Goal: Find specific page/section: Find specific page/section

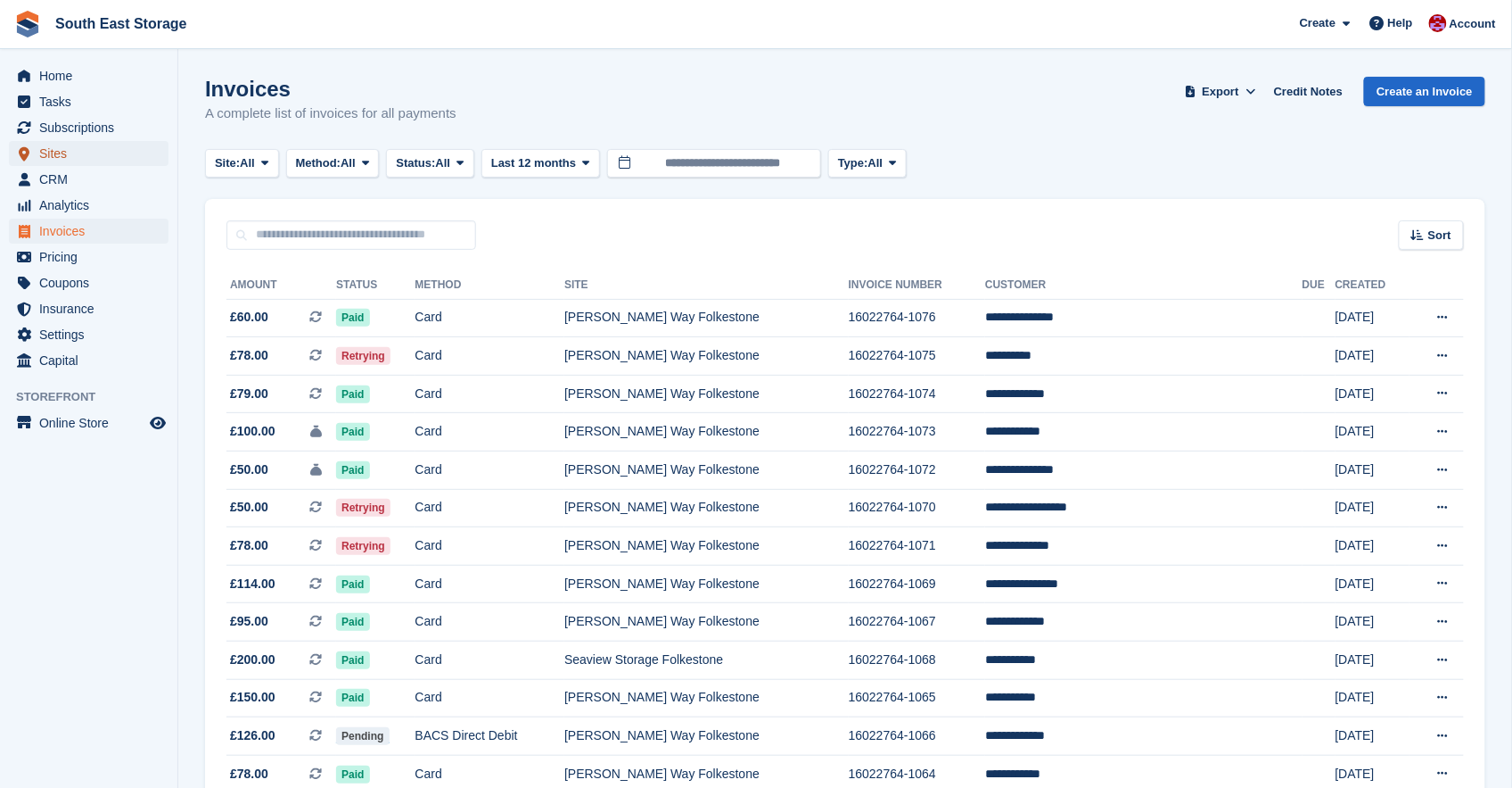
click at [48, 155] on span "Sites" at bounding box center [93, 154] width 107 height 25
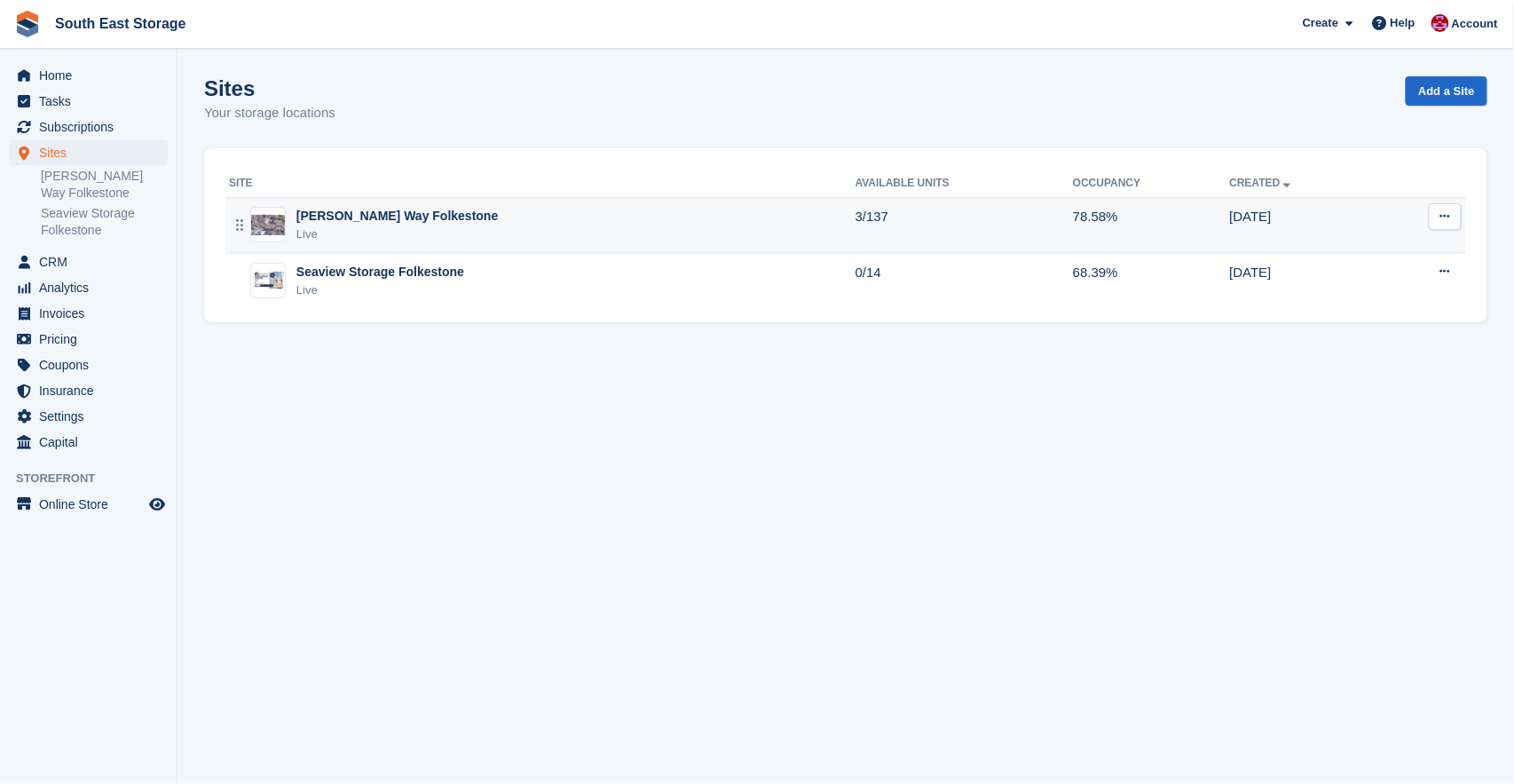
click at [324, 219] on div "[PERSON_NAME] Way Folkestone" at bounding box center [397, 215] width 201 height 19
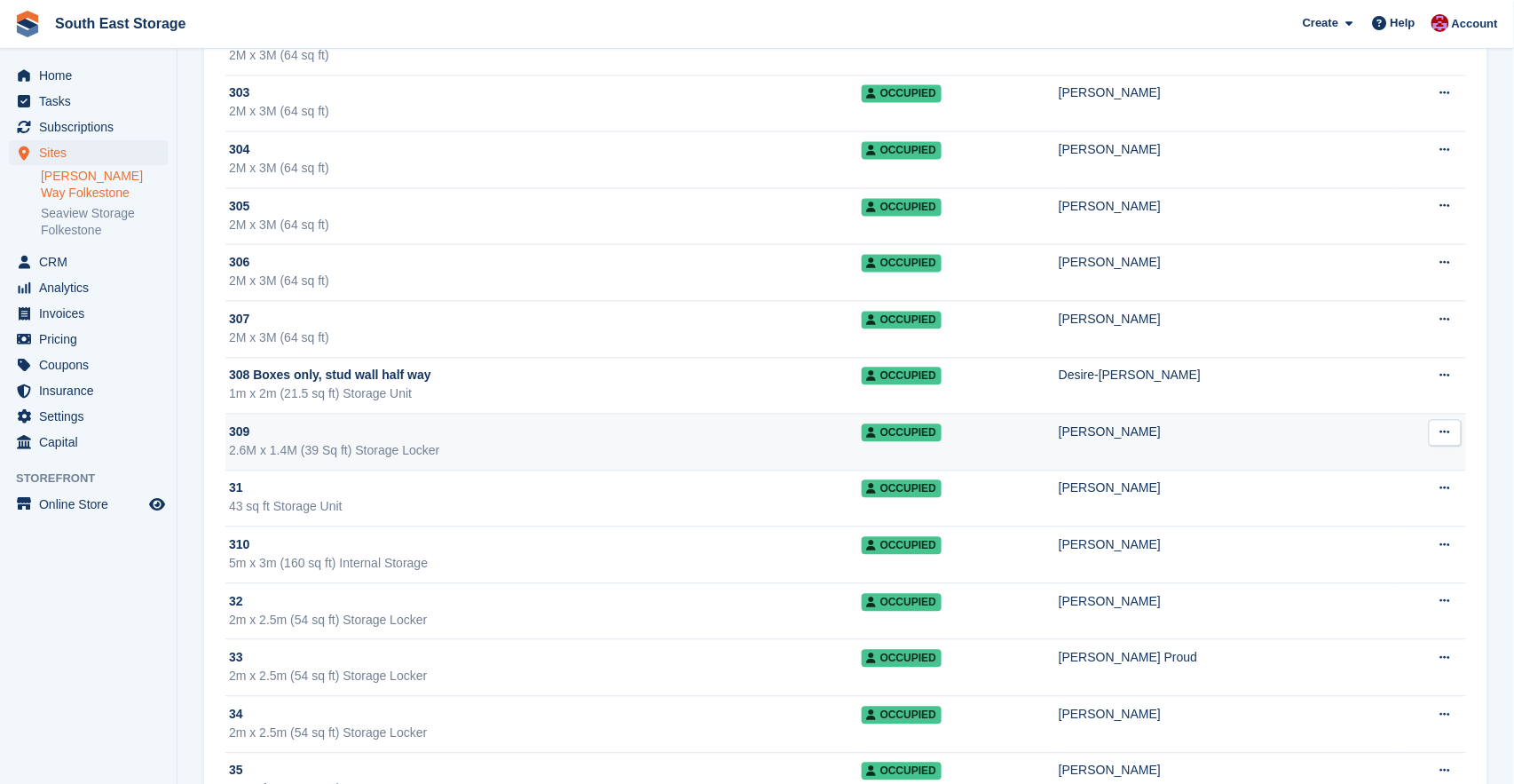
scroll to position [3429, 0]
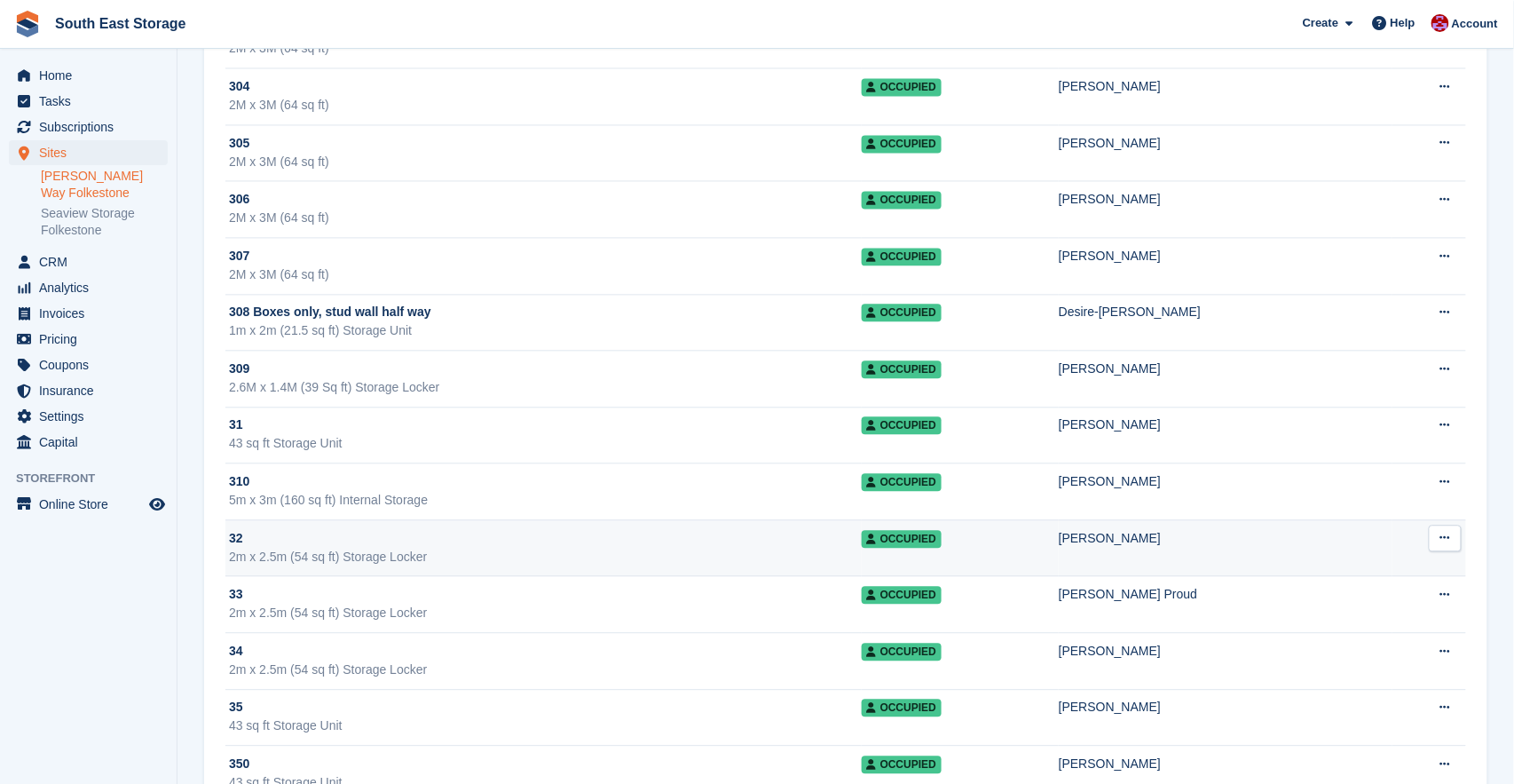
click at [470, 553] on div "2m x 2.5m (54 sq ft) Storage Locker" at bounding box center [545, 556] width 633 height 19
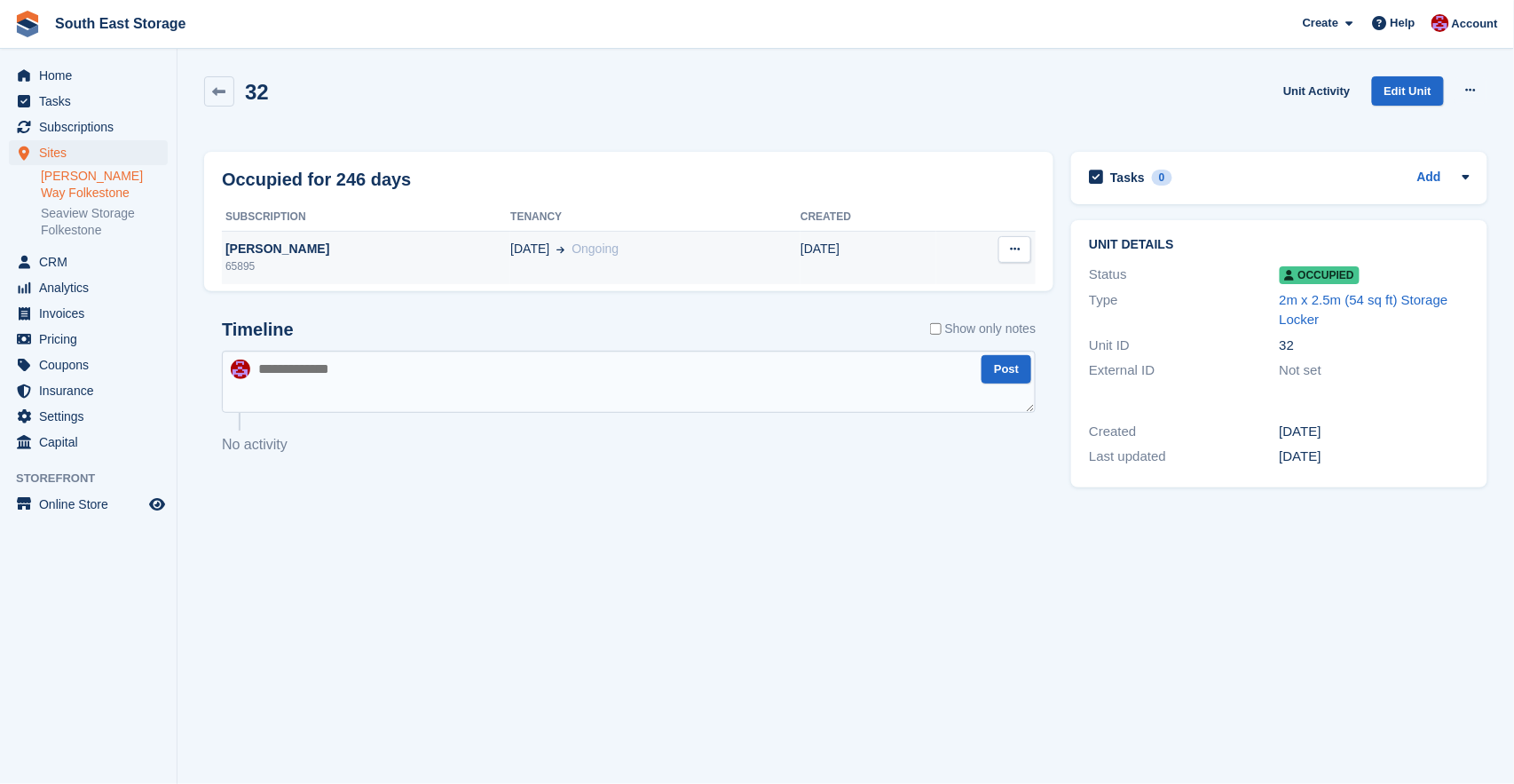
click at [239, 249] on div "Christina Bridge" at bounding box center [366, 248] width 288 height 19
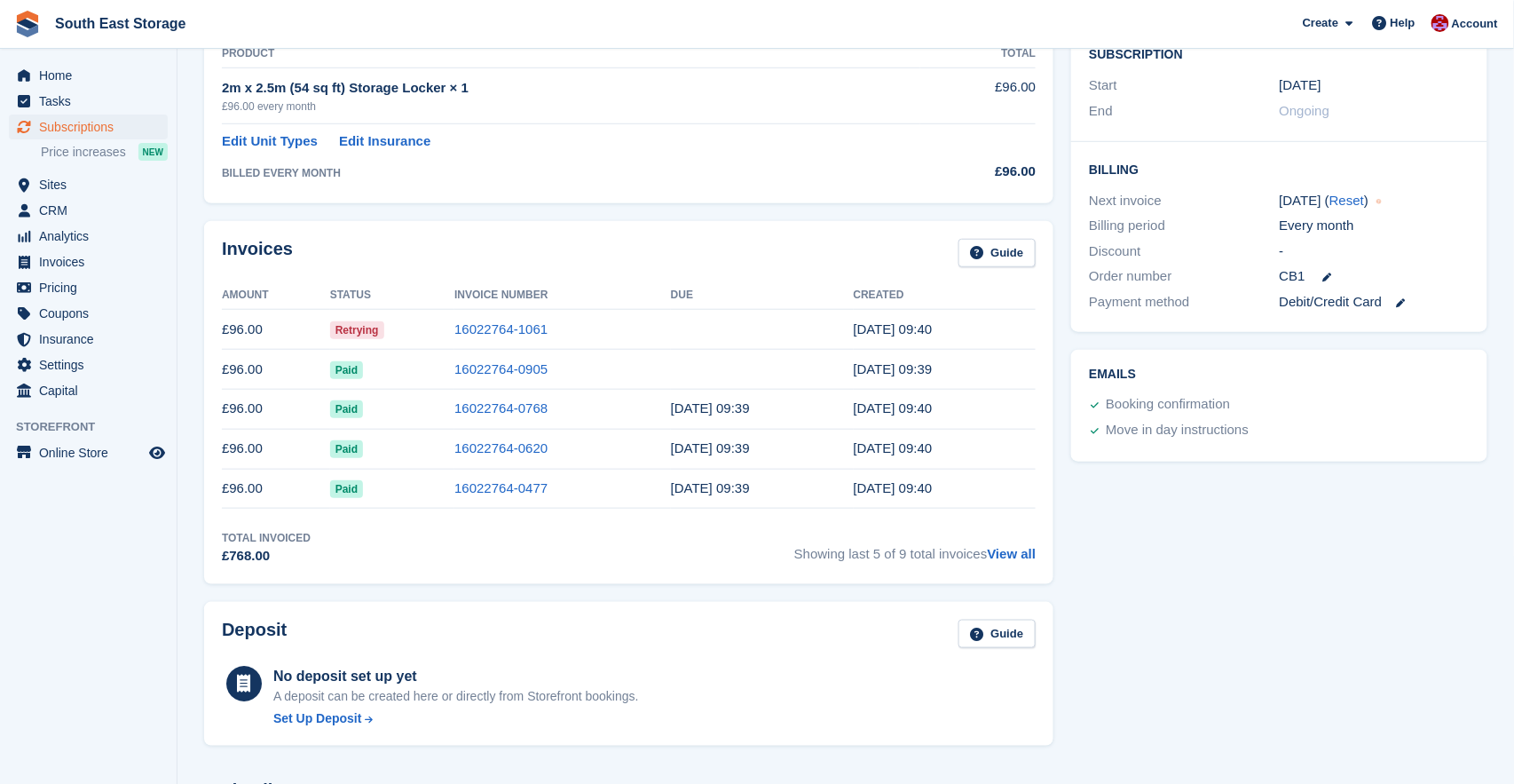
scroll to position [327, 0]
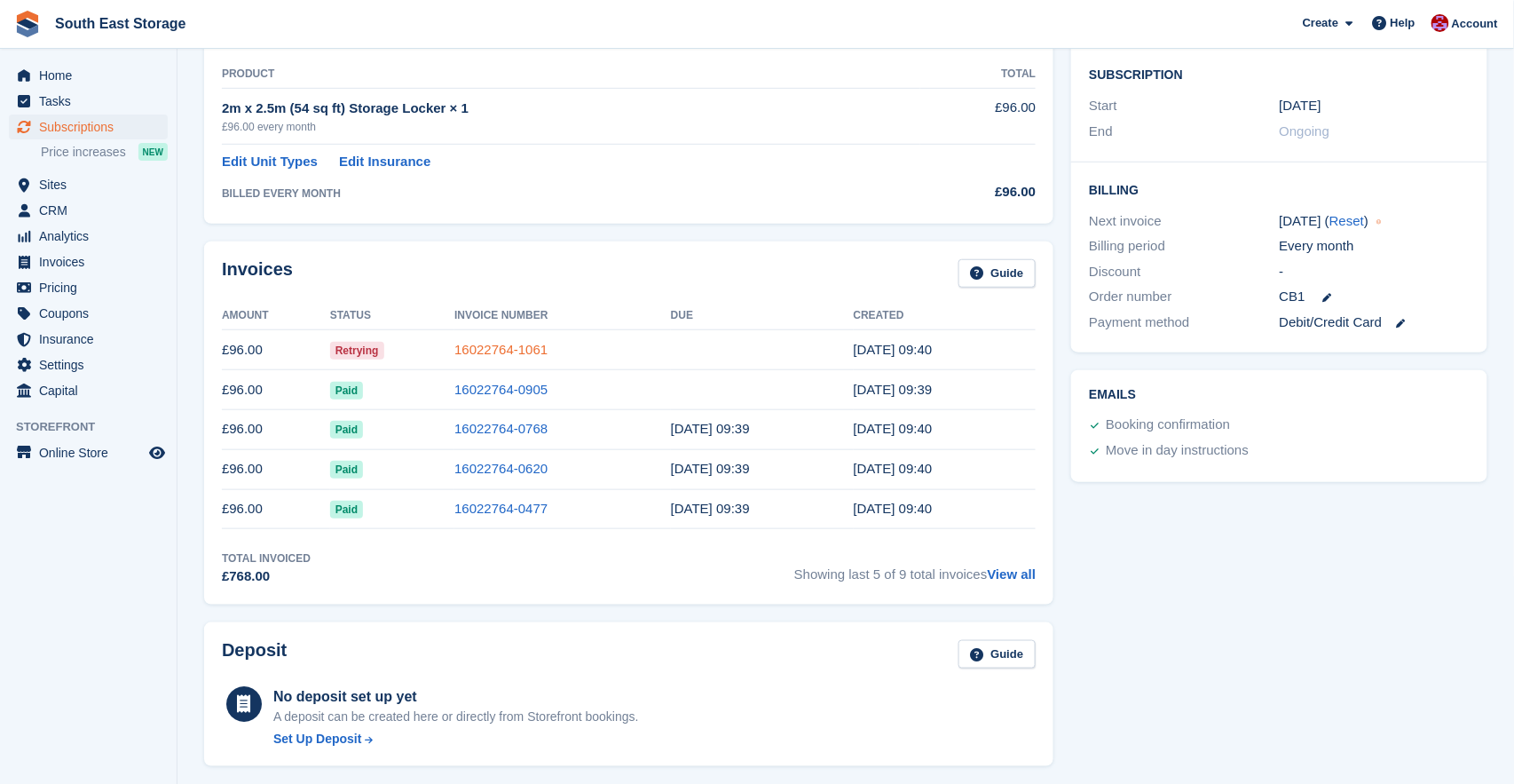
click at [506, 346] on link "16022764-1061" at bounding box center [501, 349] width 93 height 15
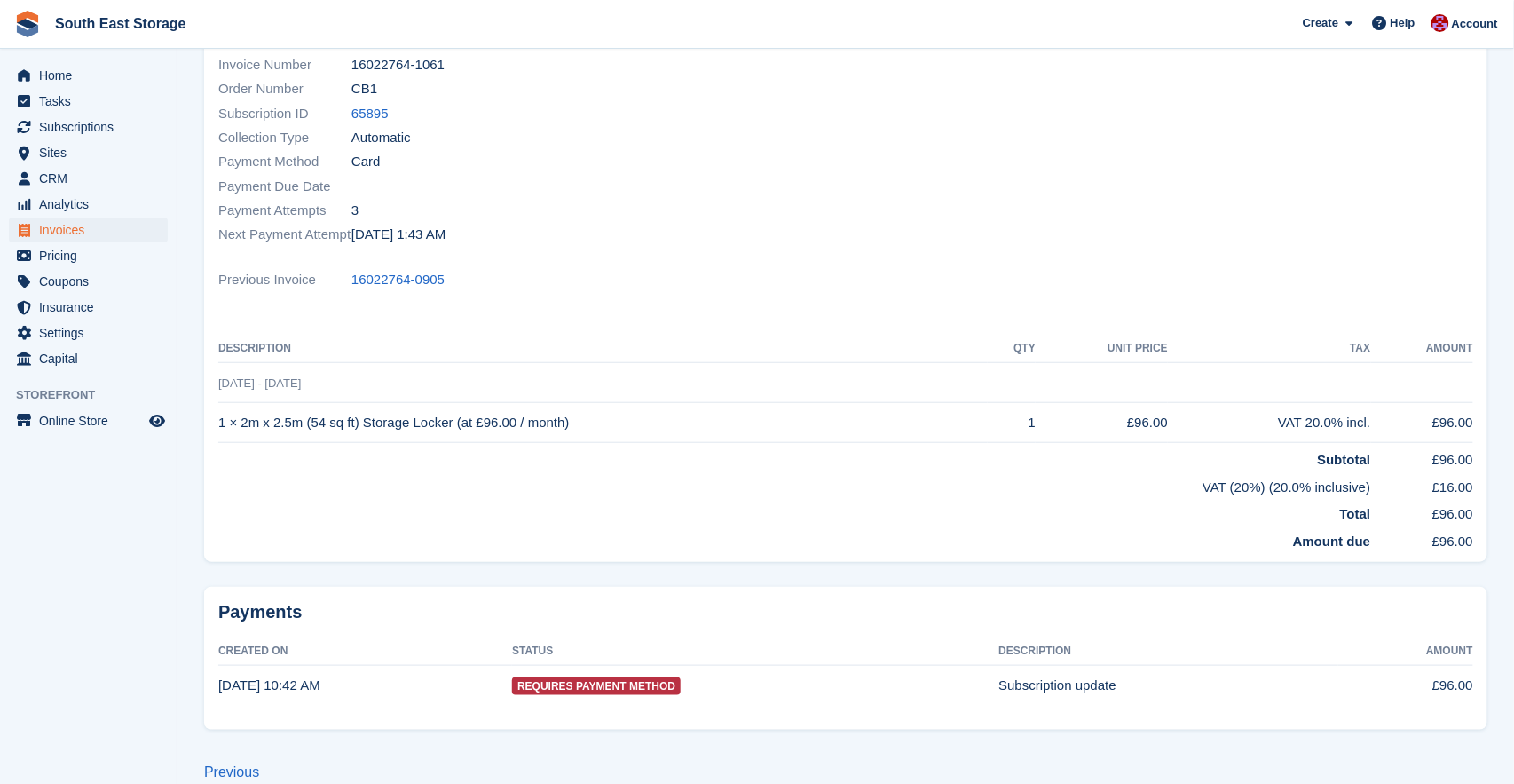
scroll to position [269, 0]
